Goal: Information Seeking & Learning: Learn about a topic

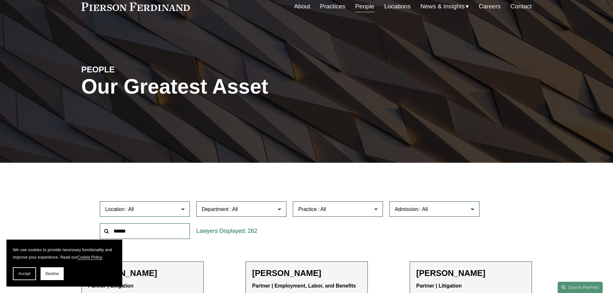
scroll to position [161, 0]
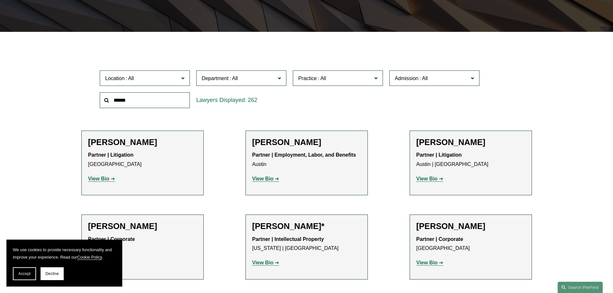
click at [187, 83] on label "Location" at bounding box center [145, 79] width 90 height 16
click at [0, 0] on link "Los Angeles" at bounding box center [0, 0] width 0 height 0
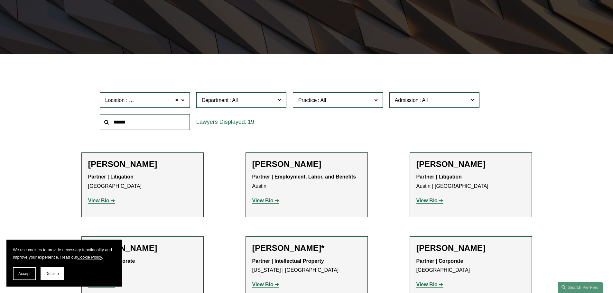
scroll to position [129, 0]
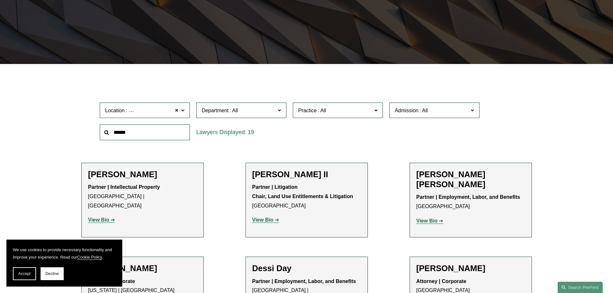
click at [129, 179] on h2 "[PERSON_NAME]" at bounding box center [142, 175] width 109 height 10
click at [122, 173] on h2 "[PERSON_NAME]" at bounding box center [142, 175] width 109 height 10
click at [106, 217] on strong "View Bio" at bounding box center [98, 219] width 21 height 5
click at [177, 110] on span at bounding box center [177, 110] width 4 height 8
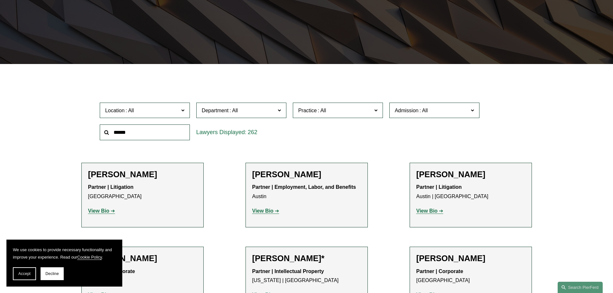
click at [183, 111] on span at bounding box center [182, 110] width 3 height 8
click at [0, 0] on link "Boston" at bounding box center [0, 0] width 0 height 0
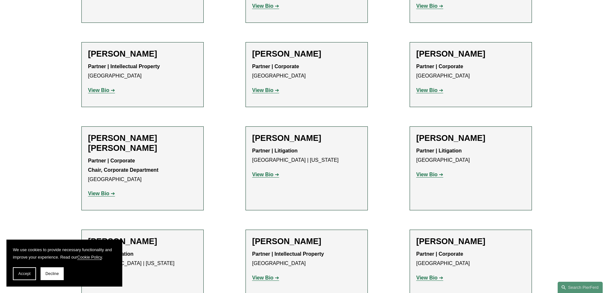
scroll to position [354, 0]
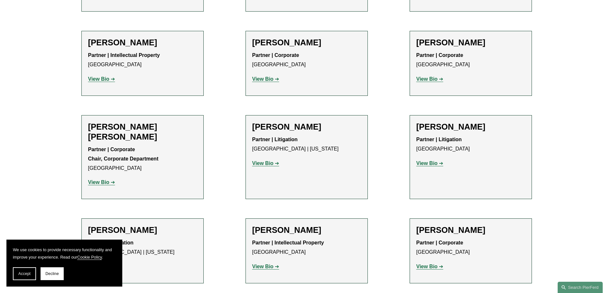
click at [430, 161] on strong "View Bio" at bounding box center [427, 163] width 21 height 5
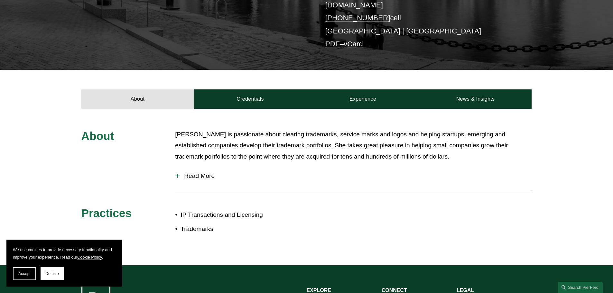
scroll to position [161, 0]
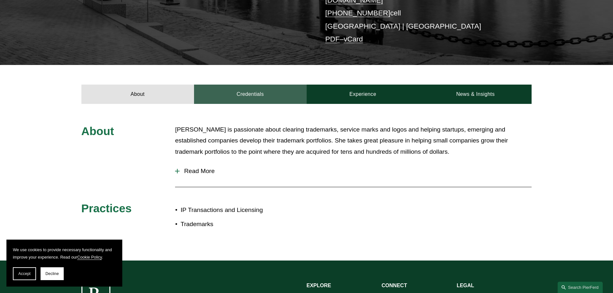
click at [276, 87] on link "Credentials" at bounding box center [250, 94] width 113 height 19
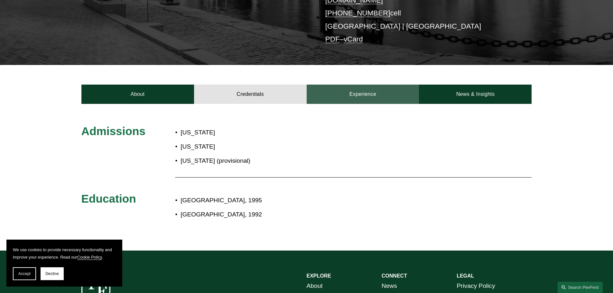
click at [370, 88] on link "Experience" at bounding box center [363, 94] width 113 height 19
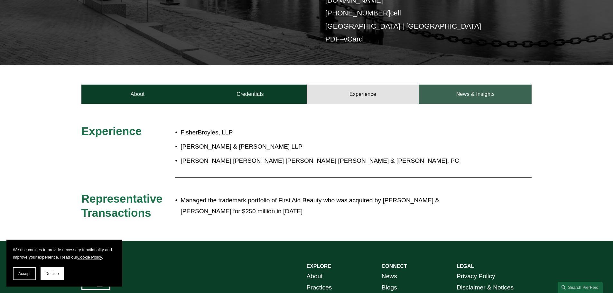
click at [494, 90] on link "News & Insights" at bounding box center [475, 94] width 113 height 19
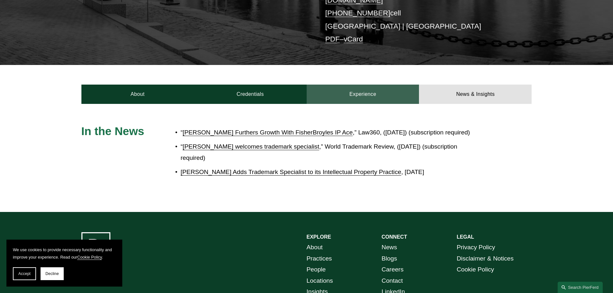
click at [352, 89] on link "Experience" at bounding box center [363, 94] width 113 height 19
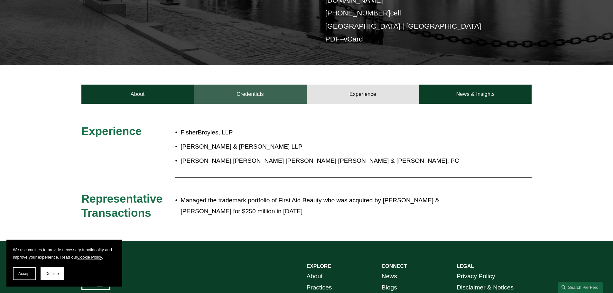
click at [262, 85] on link "Credentials" at bounding box center [250, 94] width 113 height 19
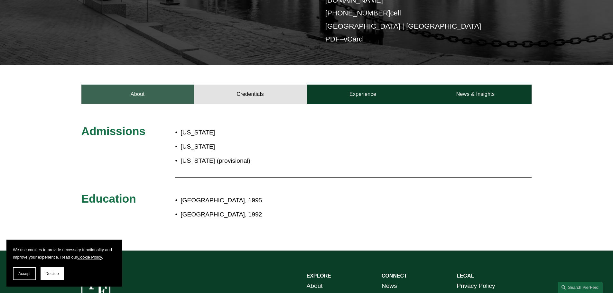
click at [132, 85] on link "About" at bounding box center [137, 94] width 113 height 19
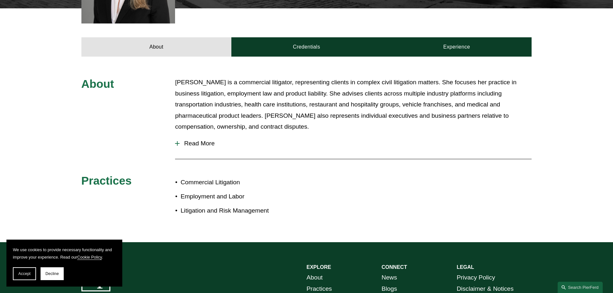
scroll to position [290, 0]
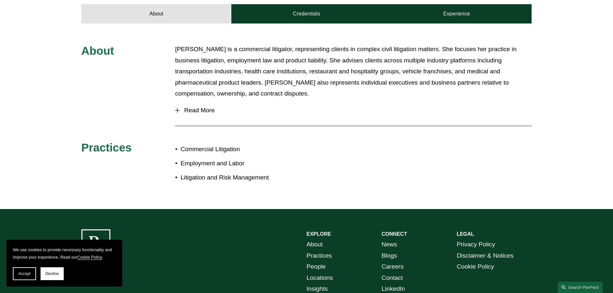
click at [193, 107] on span "Read More" at bounding box center [356, 110] width 352 height 7
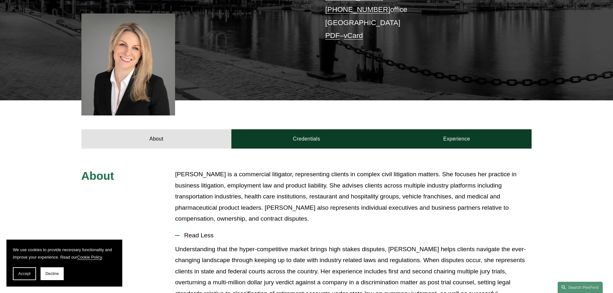
scroll to position [129, 0]
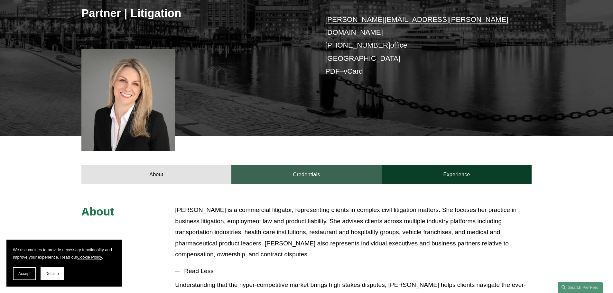
click at [344, 168] on link "Credentials" at bounding box center [307, 174] width 150 height 19
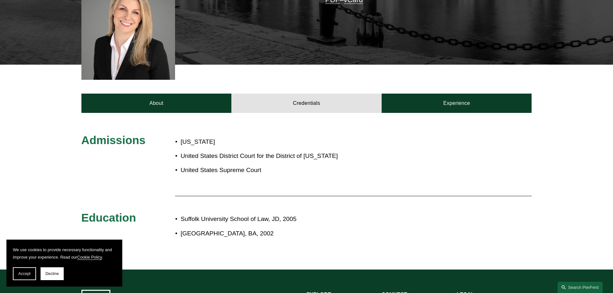
scroll to position [225, 0]
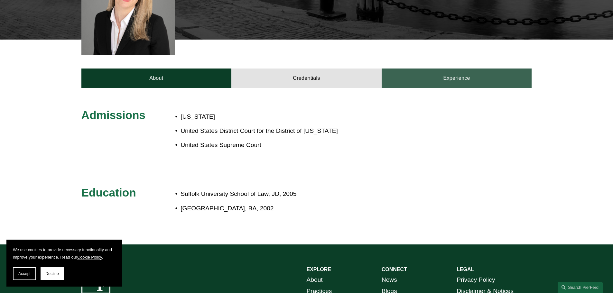
click at [485, 76] on link "Experience" at bounding box center [457, 78] width 150 height 19
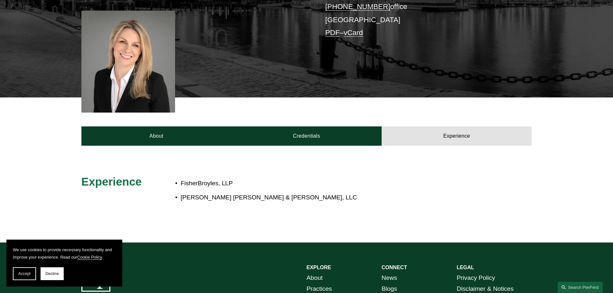
scroll to position [161, 0]
